Goal: Check status: Check status

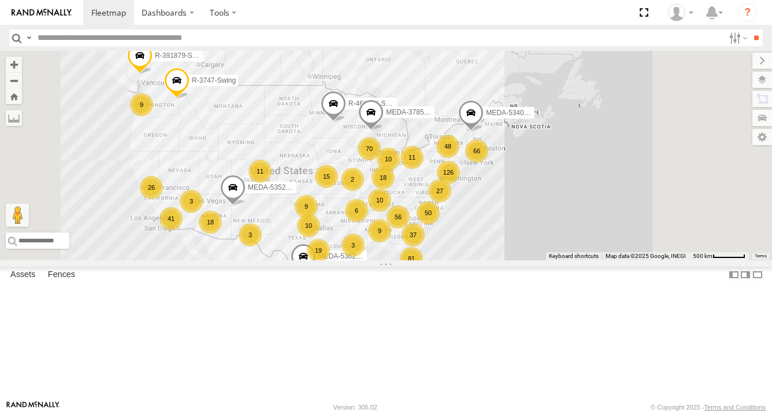
drag, startPoint x: 646, startPoint y: 232, endPoint x: 620, endPoint y: 254, distance: 33.7
click at [578, 256] on div "R-3747-Swing R-460513-Swing MEDA-536205-Roll 81 126 2 56 27 37 18 10 66 70 41 2…" at bounding box center [386, 155] width 772 height 209
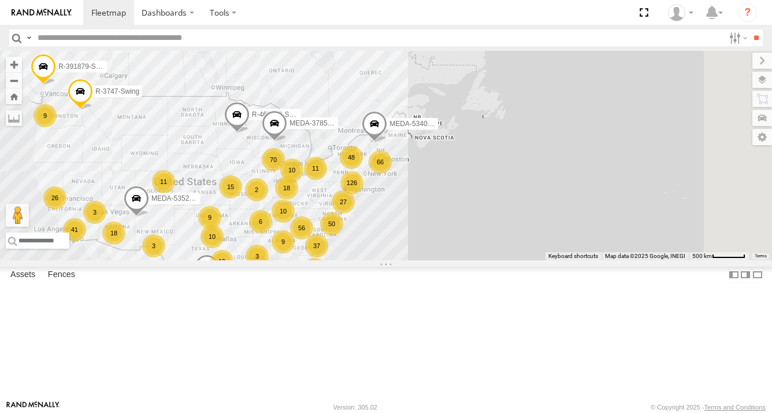
drag, startPoint x: 639, startPoint y: 261, endPoint x: 510, endPoint y: 271, distance: 128.8
click at [510, 260] on div "R-3747-Swing R-460513-Swing MEDA-536205-Roll 81 126 2 56 27 37 18 10 66 70 41 2…" at bounding box center [386, 155] width 772 height 209
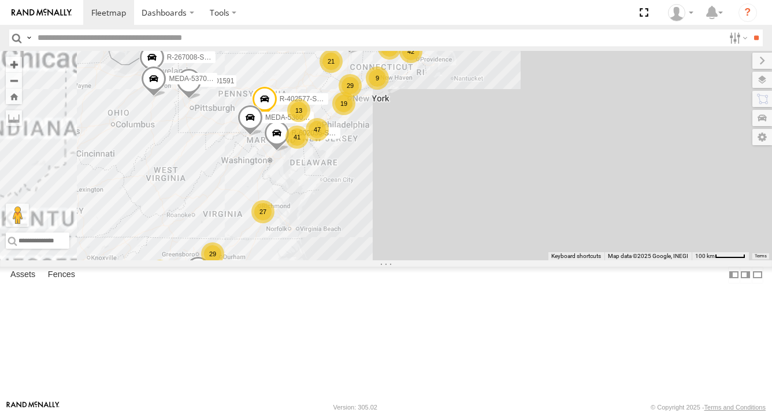
drag, startPoint x: 497, startPoint y: 221, endPoint x: 495, endPoint y: 249, distance: 27.3
click at [495, 249] on div "R-3747-Swing R-460513-Swing MEDA-536205-Roll MEDA-535215-Roll MEDA-534010-Roll …" at bounding box center [386, 155] width 772 height 209
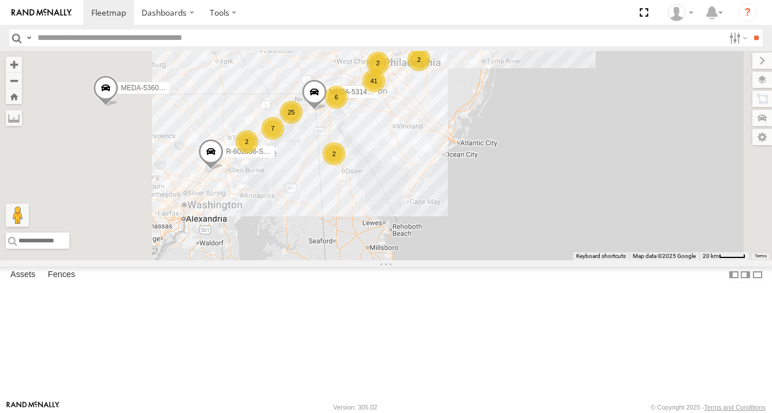
drag, startPoint x: 387, startPoint y: 244, endPoint x: 445, endPoint y: 232, distance: 59.1
click at [445, 232] on div "R-3747-Swing R-460513-Swing MEDA-536205-Roll MEDA-535215-Roll MEDA-534010-Roll …" at bounding box center [386, 155] width 772 height 209
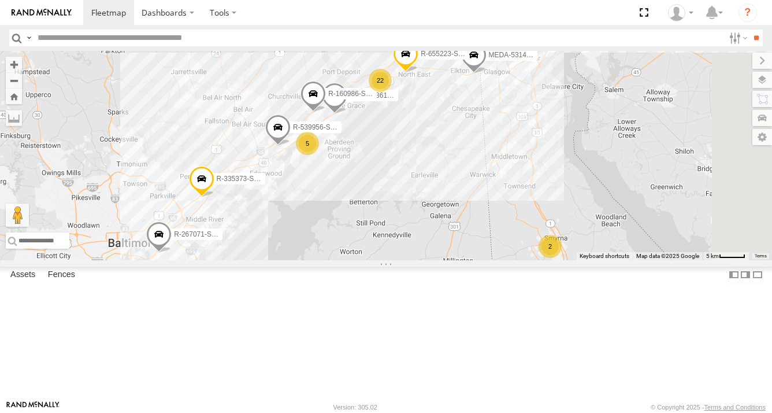
drag, startPoint x: 391, startPoint y: 202, endPoint x: 402, endPoint y: 310, distance: 108.7
click at [402, 260] on div "R-3747-Swing R-460513-Swing MEDA-536205-Roll MEDA-535215-Roll MEDA-534010-Roll …" at bounding box center [386, 155] width 772 height 209
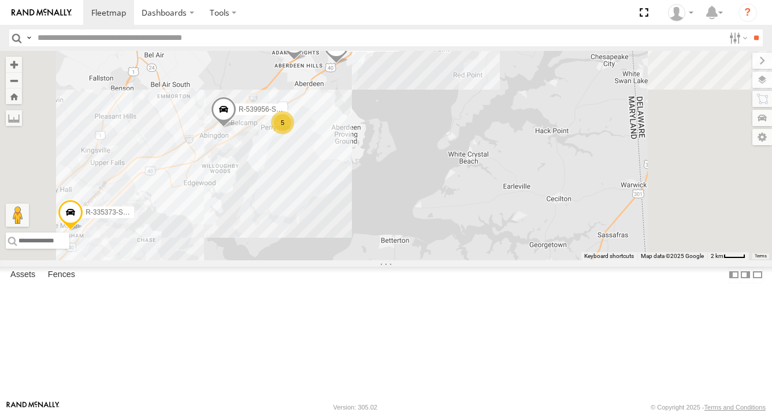
drag, startPoint x: 436, startPoint y: 219, endPoint x: 432, endPoint y: 265, distance: 45.9
click at [432, 260] on div "R-3747-Swing R-460513-Swing MEDA-536205-Roll MEDA-535215-Roll MEDA-534010-Roll …" at bounding box center [386, 155] width 772 height 209
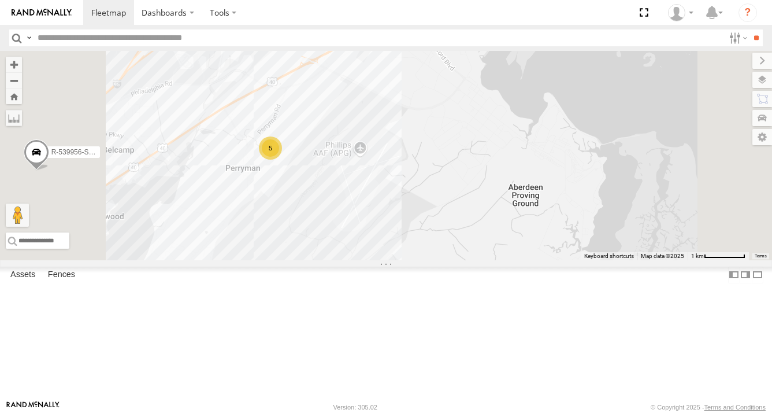
drag, startPoint x: 428, startPoint y: 225, endPoint x: 453, endPoint y: 273, distance: 54.6
click at [443, 260] on div "R-3747-Swing R-460513-Swing MEDA-536205-Roll MEDA-535215-Roll MEDA-534010-Roll …" at bounding box center [386, 155] width 772 height 209
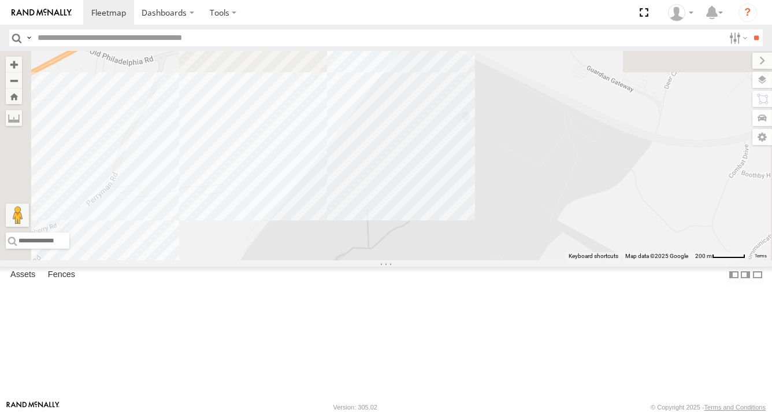
drag, startPoint x: 456, startPoint y: 165, endPoint x: 482, endPoint y: 336, distance: 173.2
click at [482, 260] on div "R-3747-Swing R-460513-Swing MEDA-536205-Roll MEDA-535215-Roll MEDA-534010-Roll …" at bounding box center [386, 155] width 772 height 209
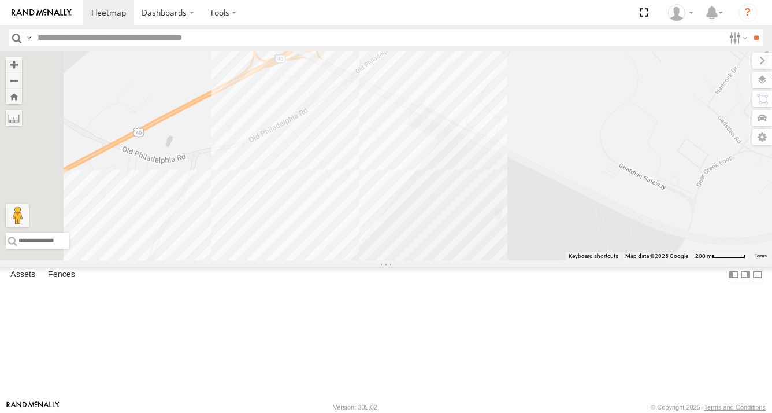
drag, startPoint x: 453, startPoint y: 235, endPoint x: 482, endPoint y: 295, distance: 67.0
click at [482, 260] on div "R-3747-Swing R-460513-Swing MEDA-536205-Roll MEDA-535215-Roll MEDA-534010-Roll …" at bounding box center [386, 155] width 772 height 209
click at [498, 221] on div "R-3747-Swing R-460513-Swing MEDA-536205-Roll MEDA-535215-Roll MEDA-534010-Roll …" at bounding box center [386, 155] width 772 height 209
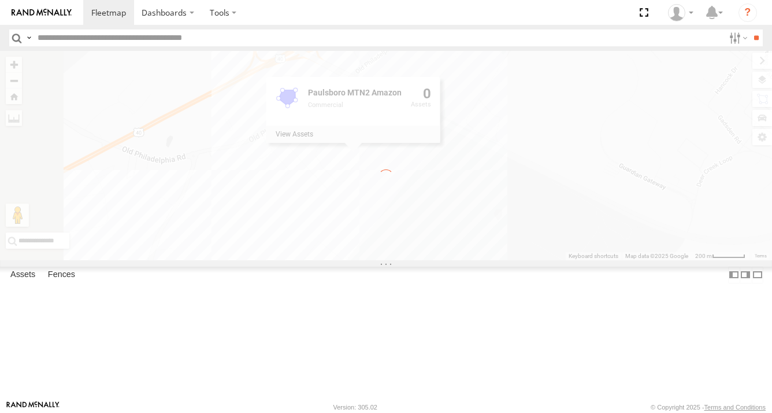
click at [145, 38] on input "text" at bounding box center [378, 37] width 691 height 17
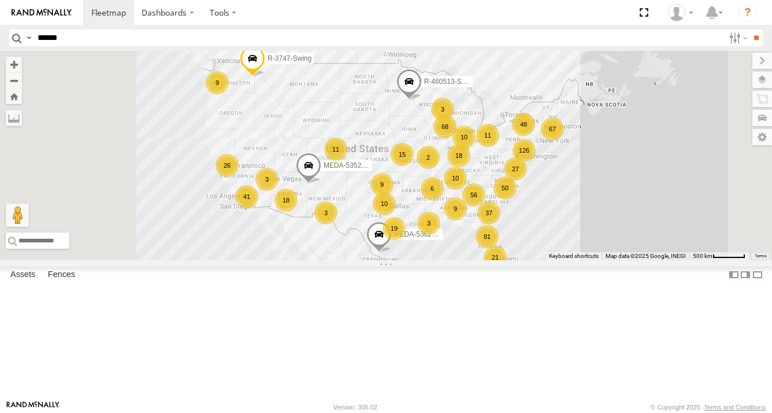
type input "******"
click at [750, 29] on input "**" at bounding box center [756, 37] width 13 height 17
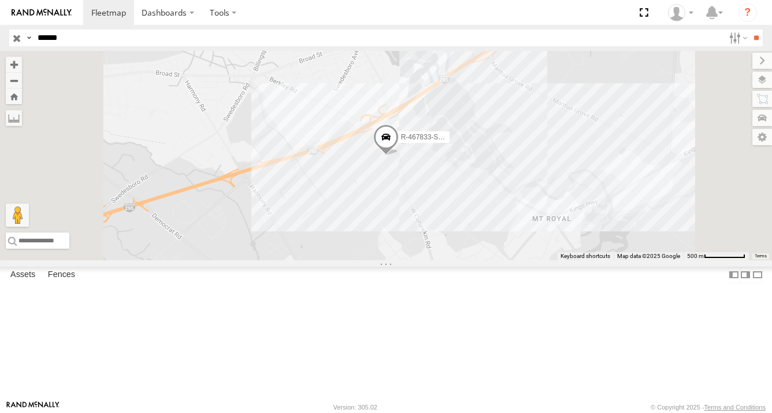
click at [0, 0] on span at bounding box center [0, 0] width 0 height 0
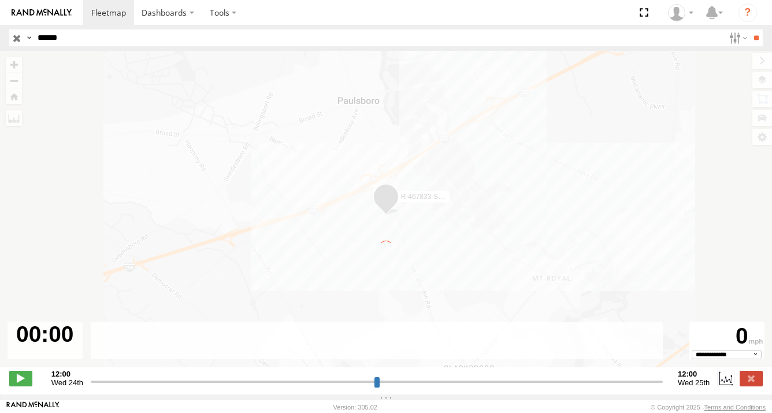
type input "**********"
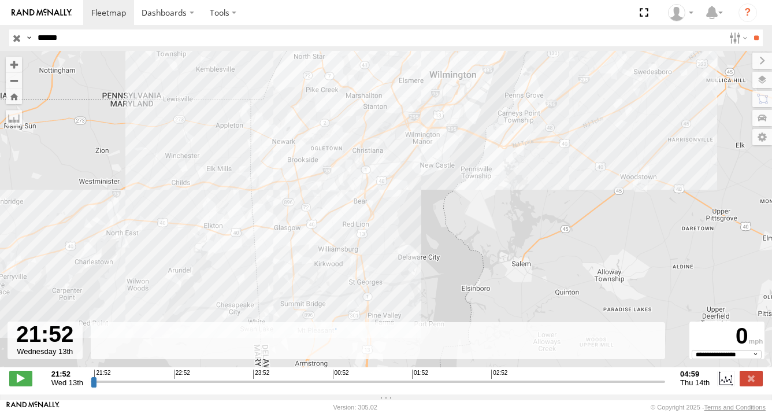
drag, startPoint x: 439, startPoint y: 214, endPoint x: 442, endPoint y: 172, distance: 41.7
click at [442, 172] on div "R-467833-Swing" at bounding box center [386, 215] width 772 height 328
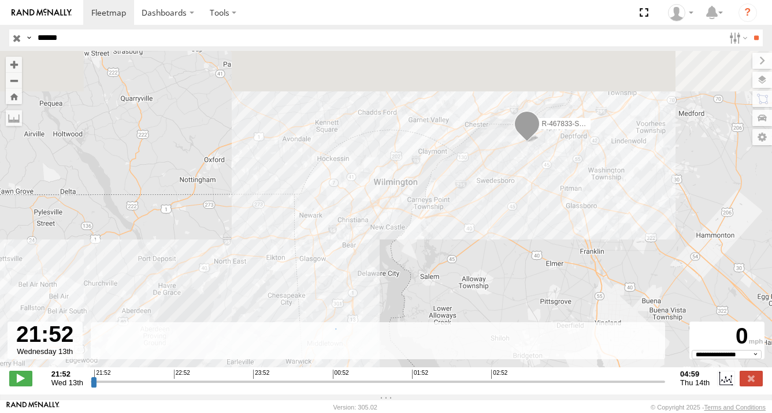
drag, startPoint x: 526, startPoint y: 185, endPoint x: 465, endPoint y: 242, distance: 83.0
click at [465, 242] on div "R-467833-Swing" at bounding box center [386, 215] width 772 height 328
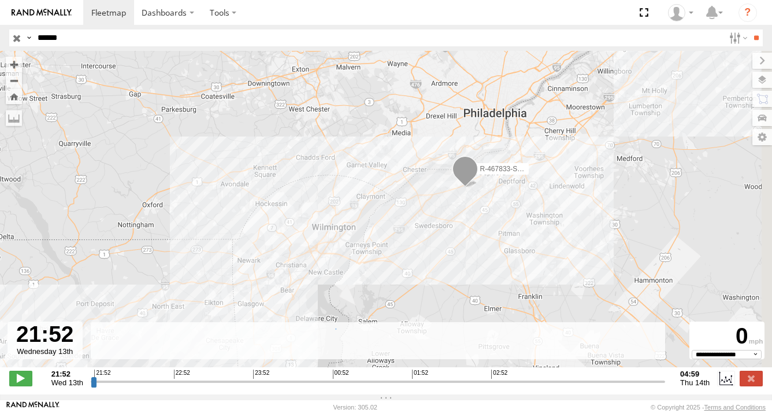
drag, startPoint x: 528, startPoint y: 166, endPoint x: 474, endPoint y: 205, distance: 66.6
click at [474, 205] on div "R-467833-Swing" at bounding box center [386, 215] width 772 height 328
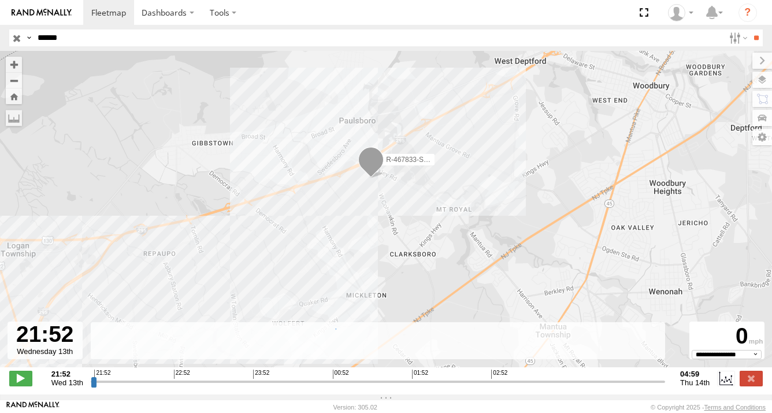
click at [407, 200] on div "R-467833-Swing" at bounding box center [386, 215] width 772 height 328
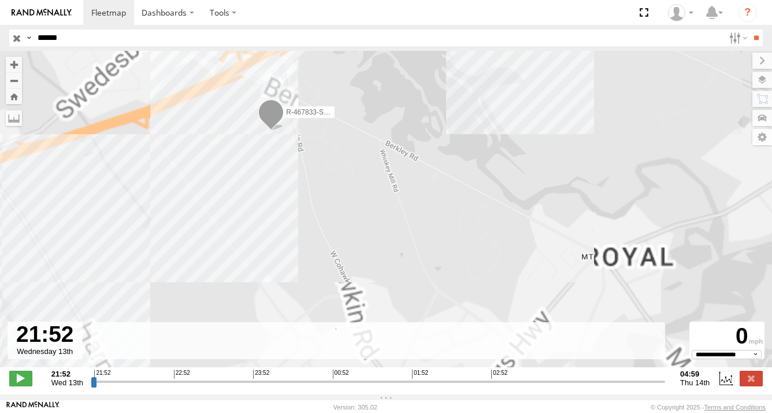
drag, startPoint x: 347, startPoint y: 190, endPoint x: 357, endPoint y: 195, distance: 11.9
click at [357, 195] on div "R-467833-Swing" at bounding box center [386, 215] width 772 height 328
